Goal: Task Accomplishment & Management: Use online tool/utility

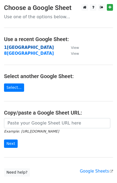
click at [13, 46] on strong "1[GEOGRAPHIC_DATA]" at bounding box center [29, 47] width 50 height 5
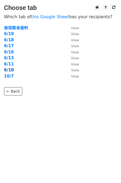
click at [12, 70] on strong "6/10" at bounding box center [9, 70] width 10 height 5
